Goal: Transaction & Acquisition: Download file/media

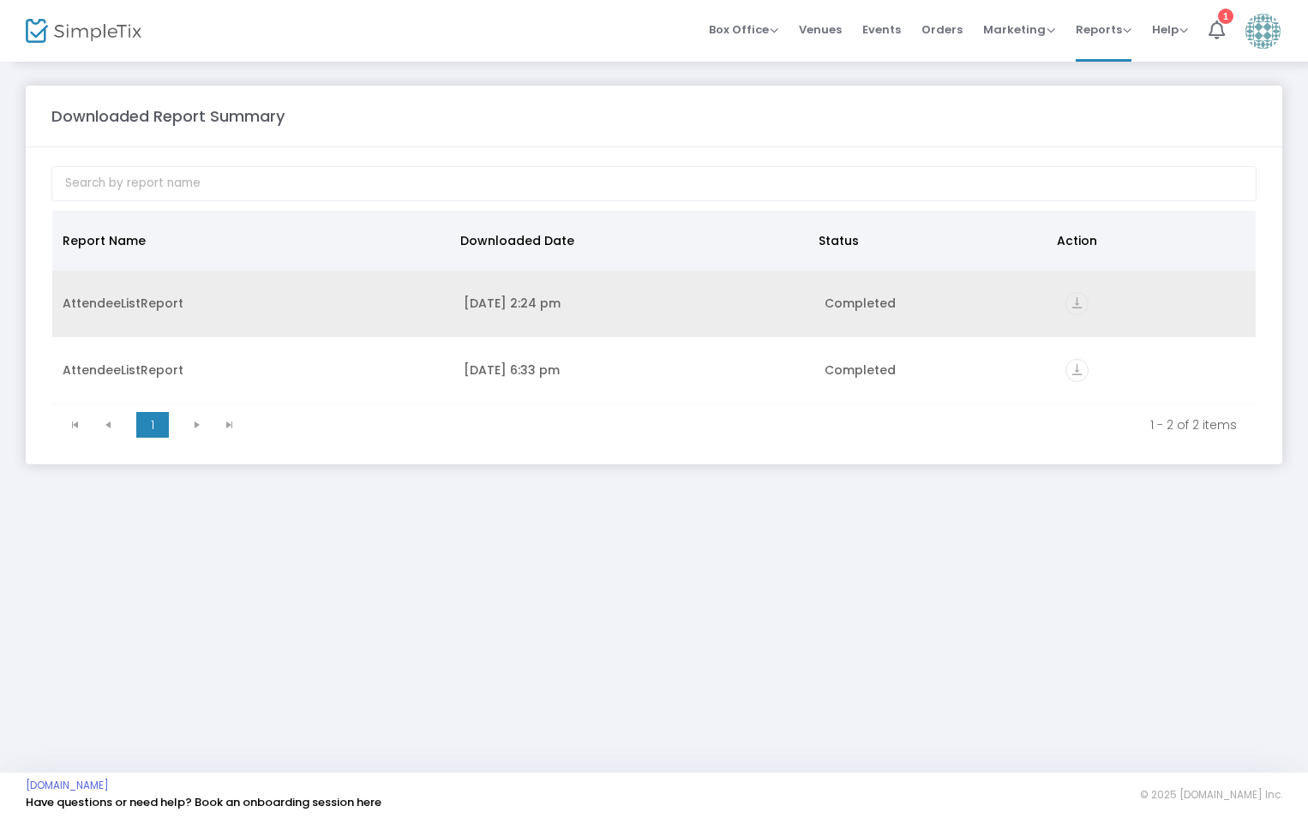
click at [1080, 301] on icon "vertical_align_bottom" at bounding box center [1076, 303] width 23 height 23
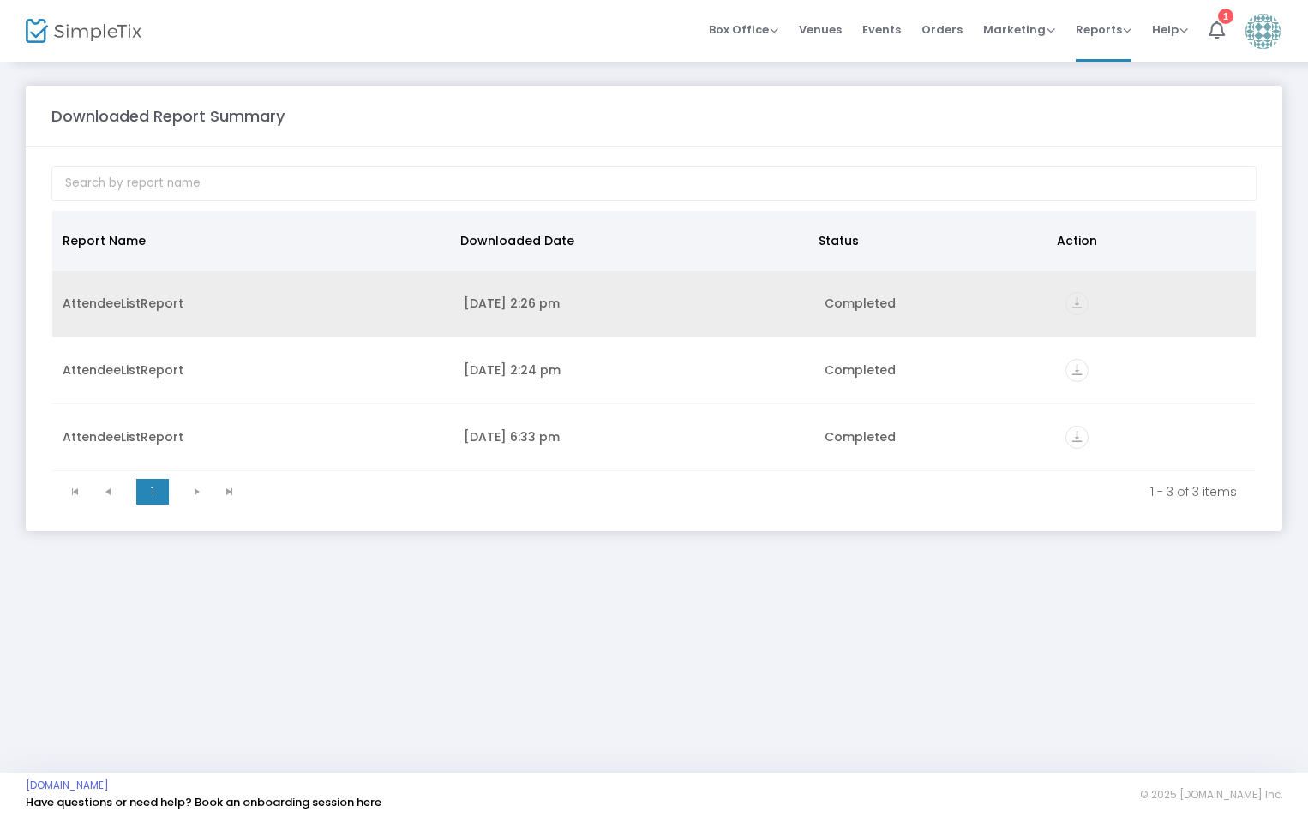
click at [1075, 304] on icon "vertical_align_bottom" at bounding box center [1076, 303] width 23 height 23
